Goal: Navigation & Orientation: Understand site structure

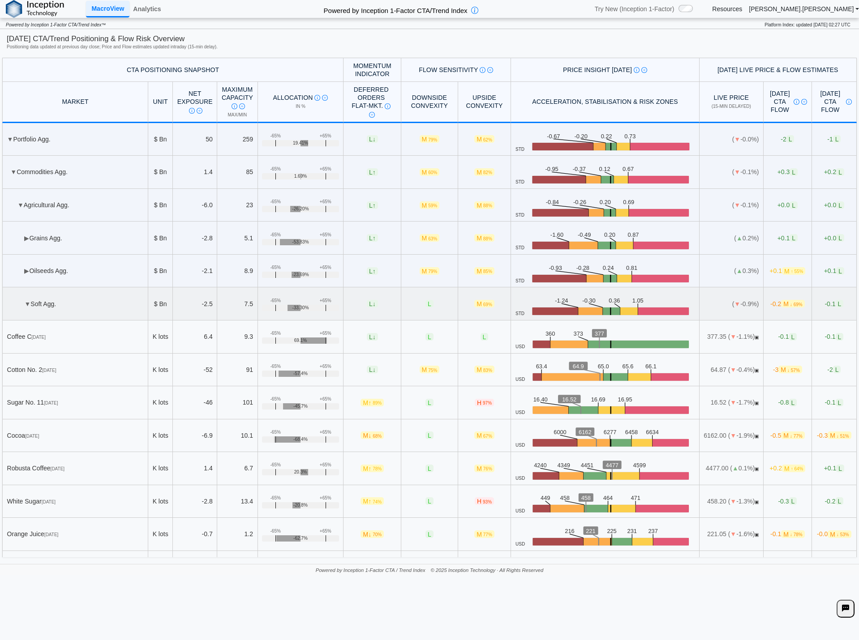
click at [39, 291] on td "▼ Soft Agg." at bounding box center [75, 303] width 146 height 33
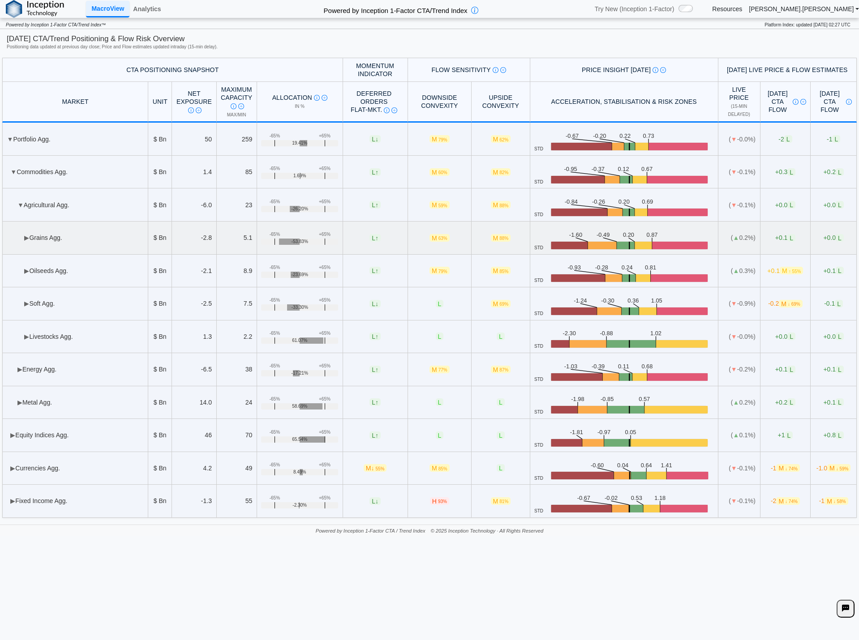
click at [54, 236] on td "▶ Grains Agg." at bounding box center [75, 238] width 146 height 33
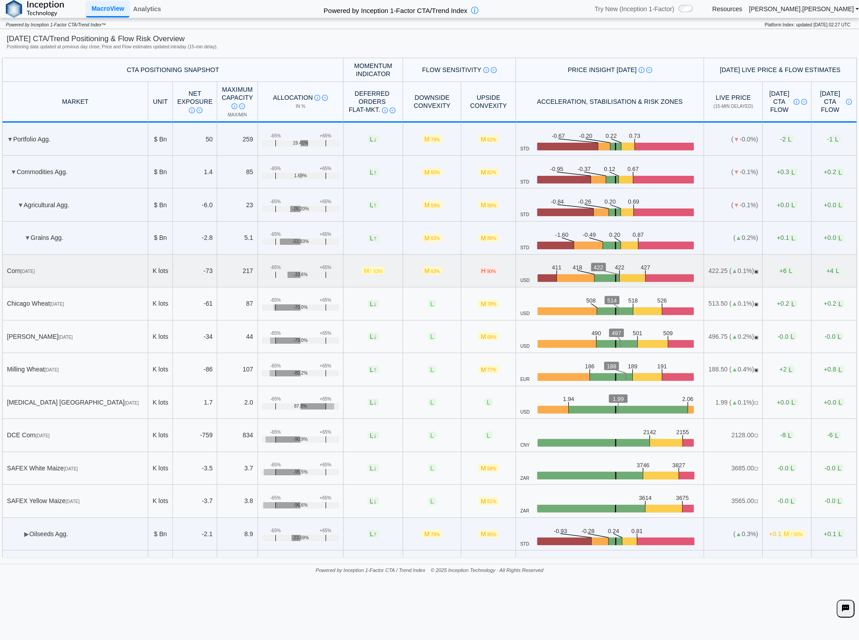
click at [373, 272] on span "53%" at bounding box center [377, 271] width 9 height 5
click at [786, 269] on span "L" at bounding box center [790, 271] width 8 height 8
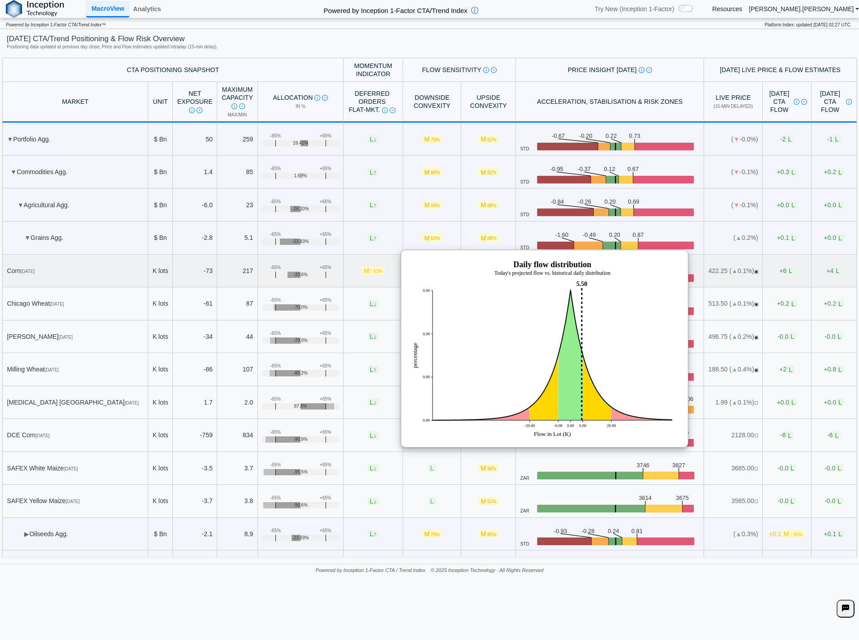
click at [786, 269] on span "L" at bounding box center [790, 271] width 8 height 8
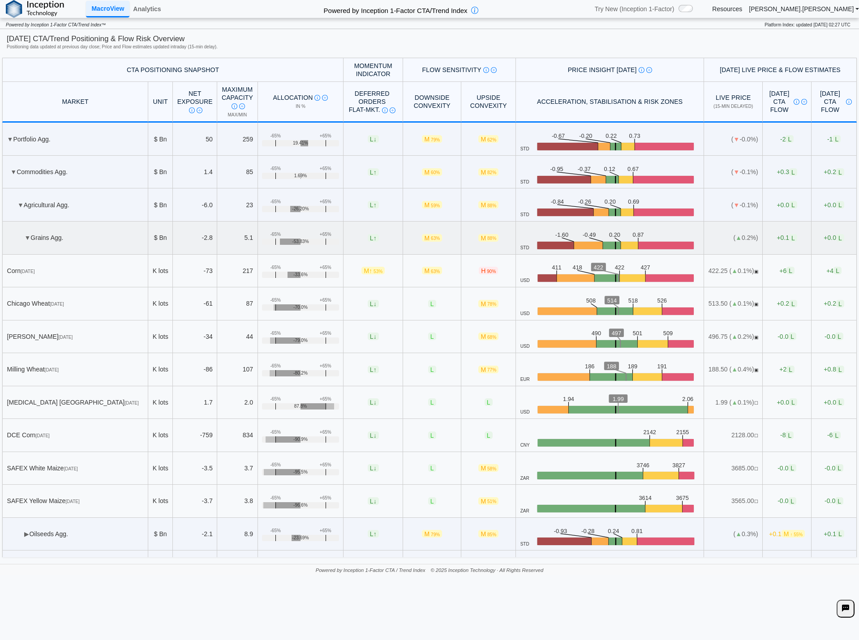
click at [13, 250] on td "▼ Grains Agg." at bounding box center [75, 238] width 146 height 33
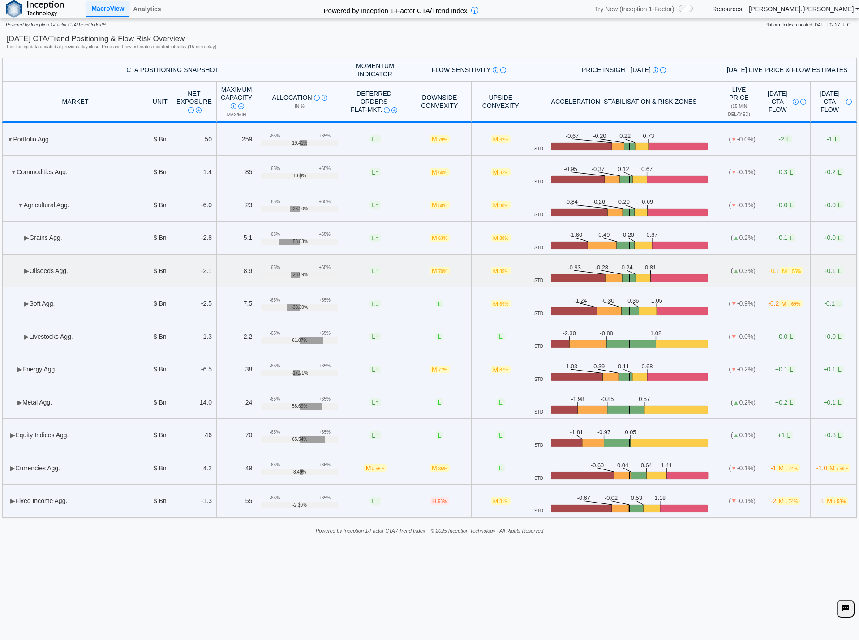
click at [49, 259] on td "▶ Oilseeds Agg." at bounding box center [75, 271] width 146 height 33
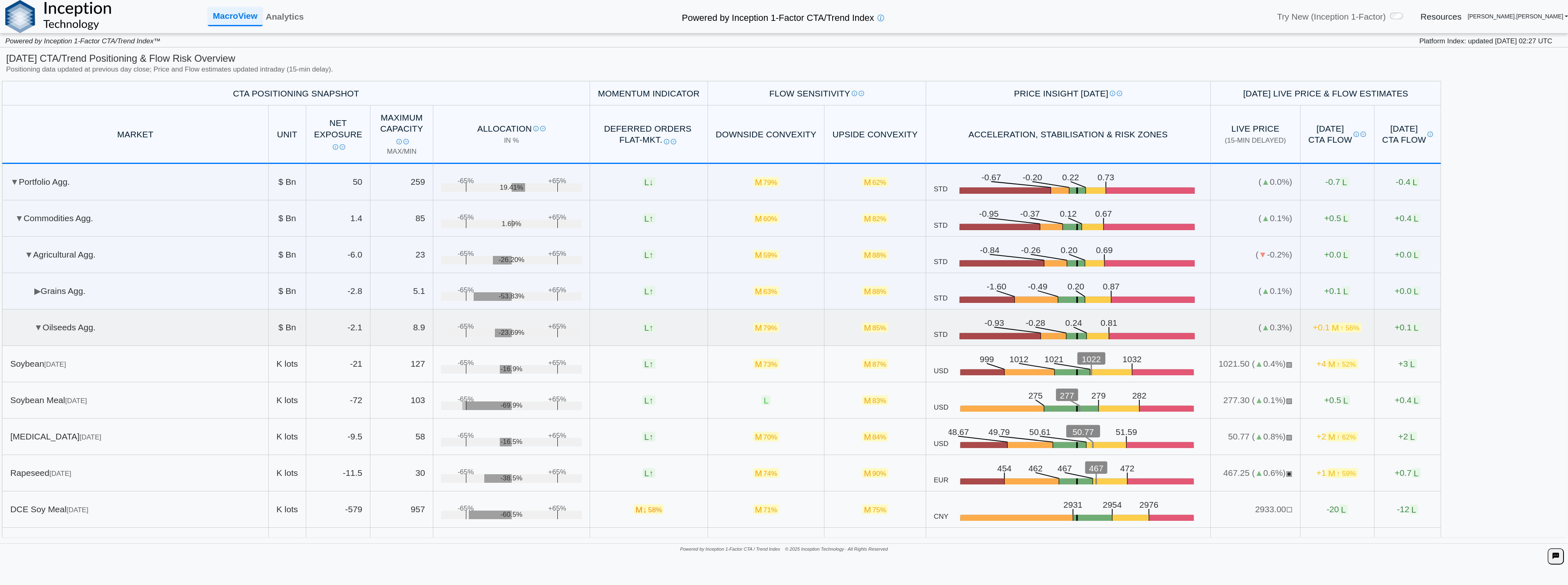
scroll to position [41, 0]
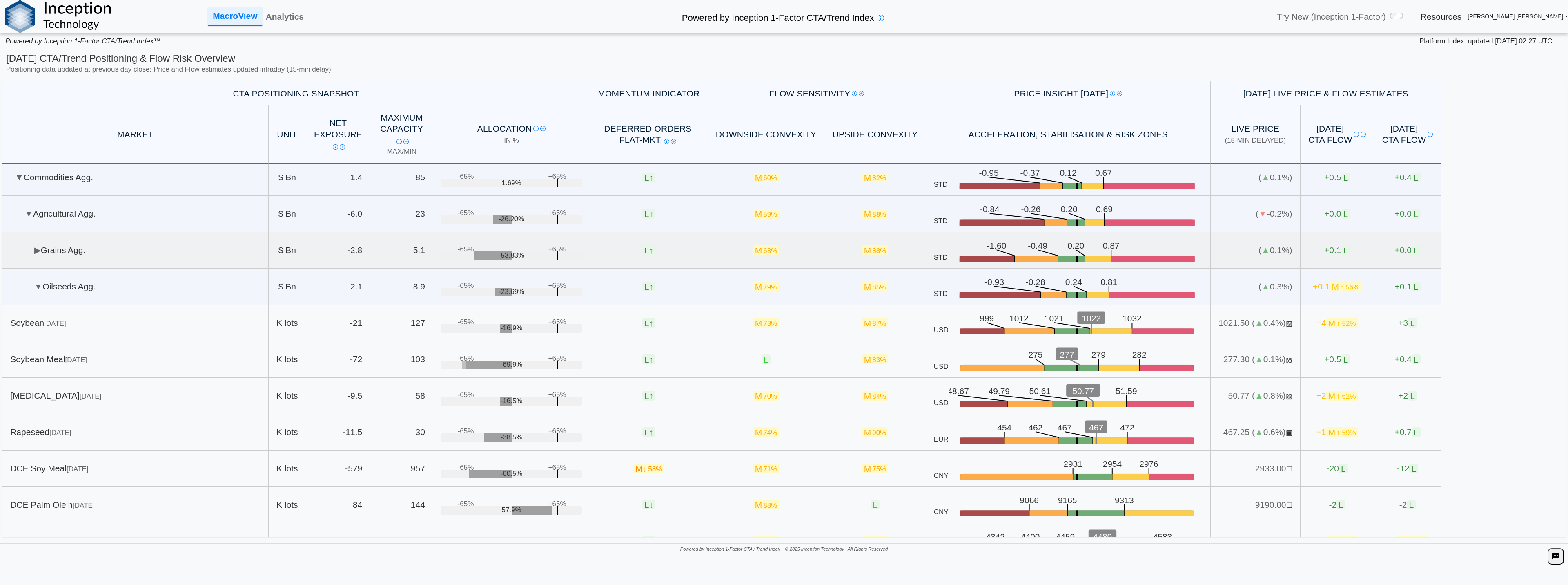
click at [186, 259] on td "▶ Grains Agg." at bounding box center [135, 250] width 266 height 37
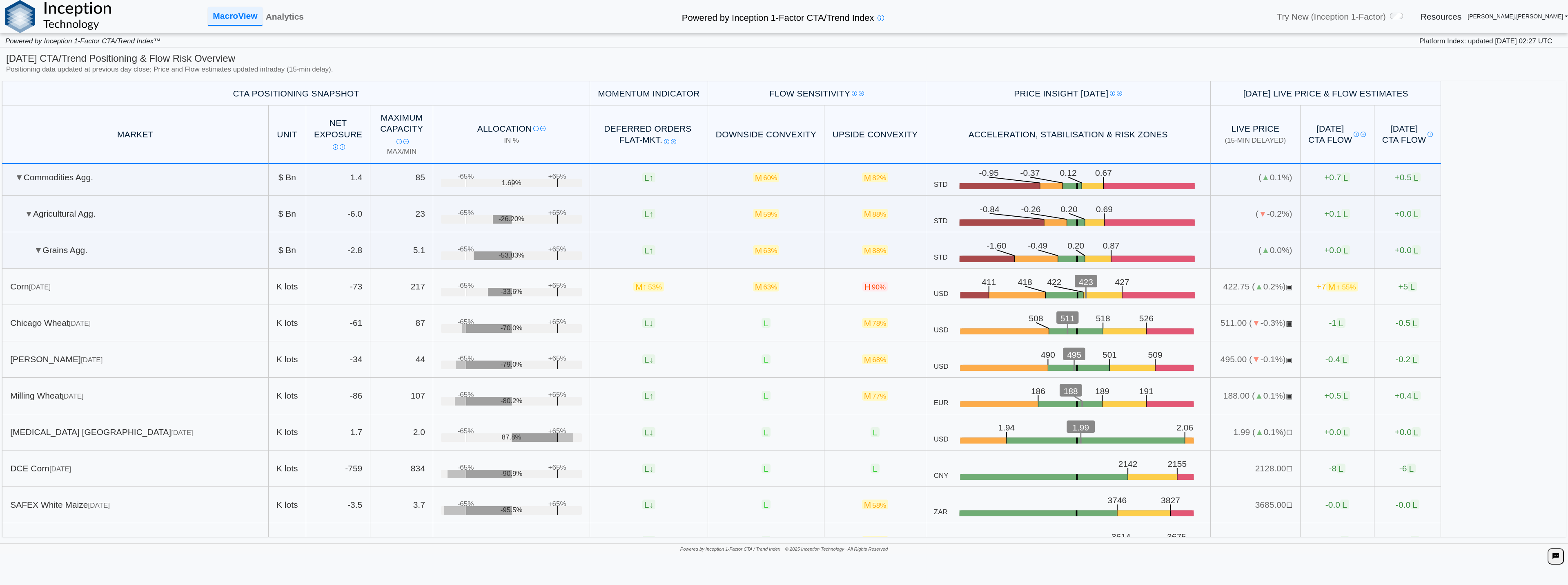
click at [783, 18] on link "[PERSON_NAME].[PERSON_NAME]" at bounding box center [1518, 16] width 100 height 7
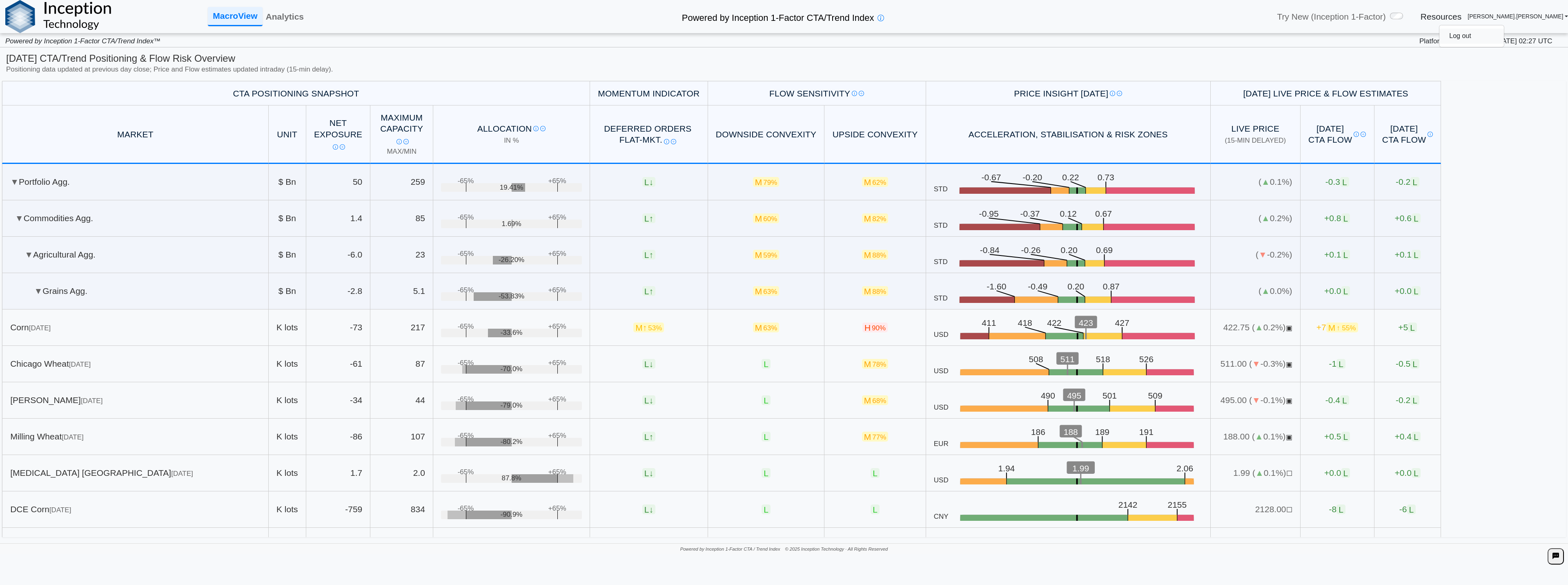
scroll to position [41, 0]
